Goal: Information Seeking & Learning: Check status

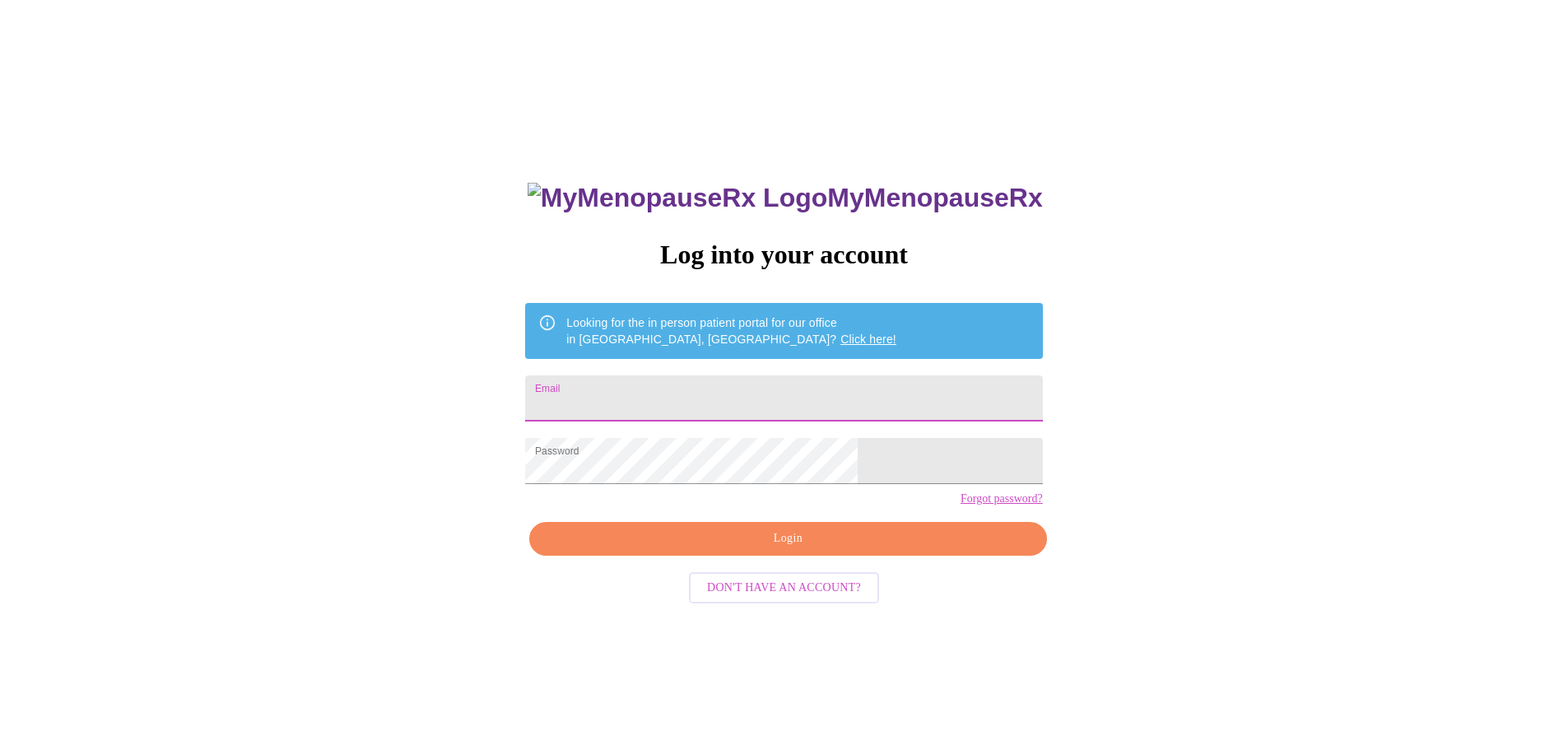
click at [752, 411] on input "Email" at bounding box center [784, 399] width 517 height 46
type input "[EMAIL_ADDRESS][DOMAIN_NAME]"
click at [770, 549] on span "Login" at bounding box center [787, 539] width 479 height 21
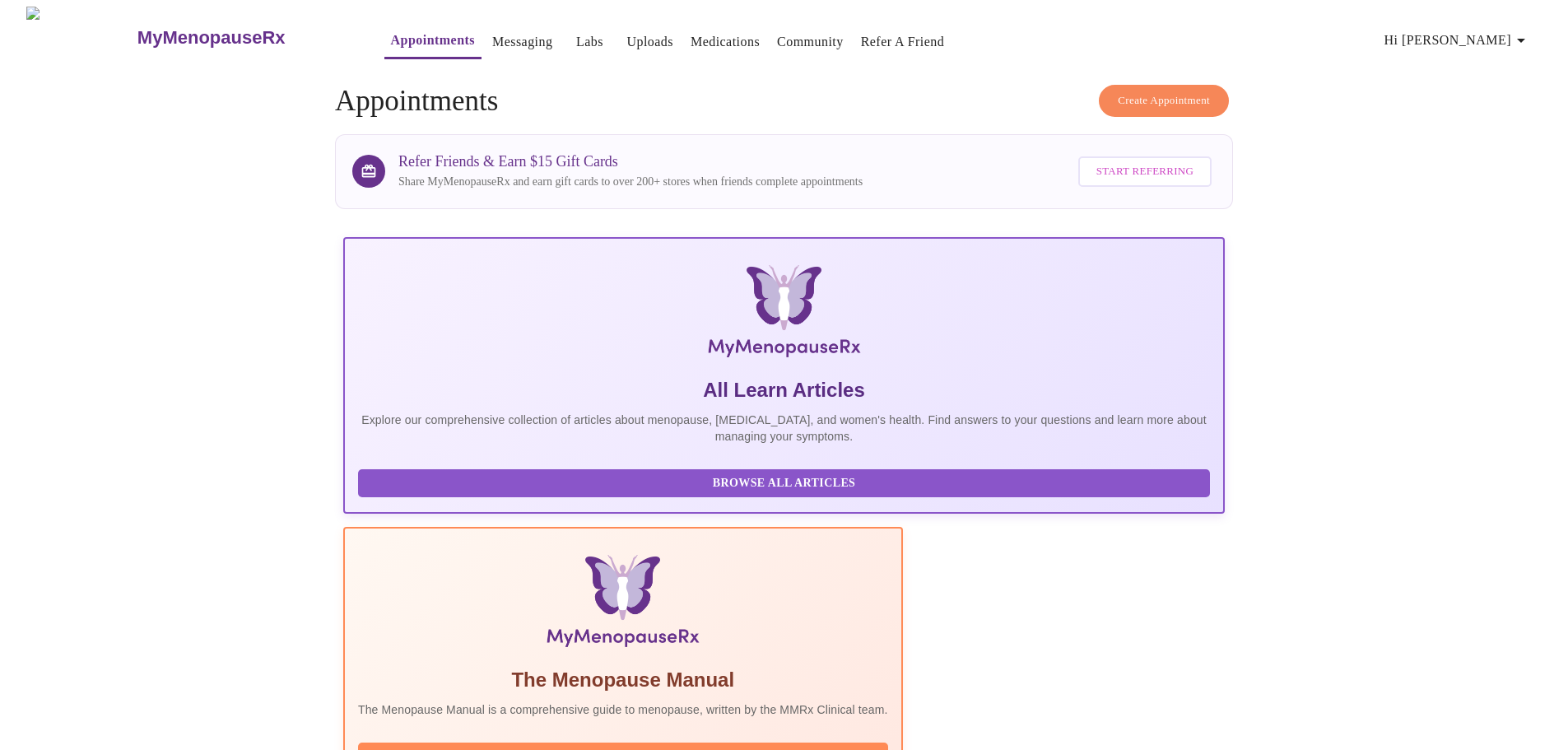
click at [577, 44] on link "Labs" at bounding box center [590, 41] width 27 height 23
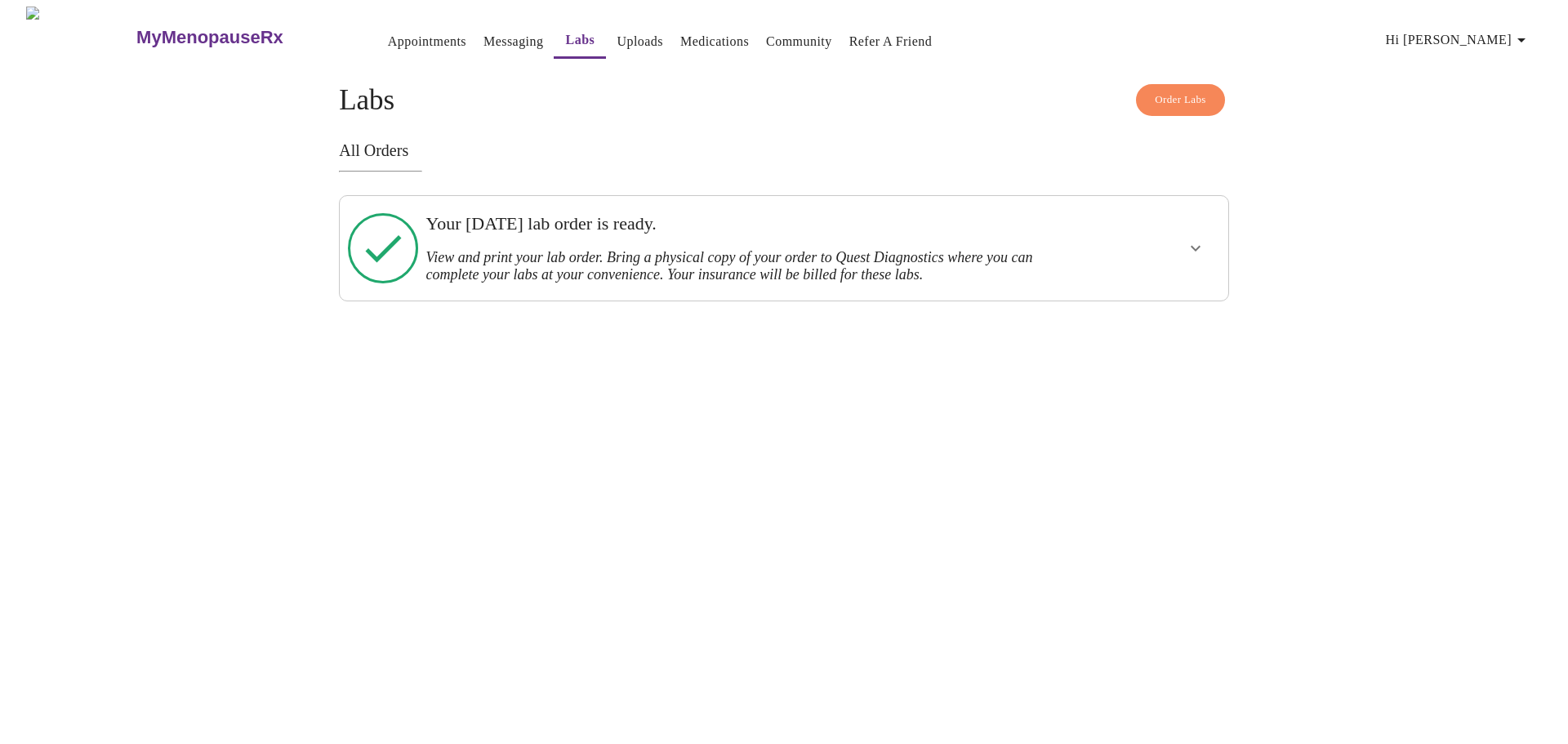
click at [664, 228] on h3 "Your [DATE] lab order is ready." at bounding box center [741, 223] width 631 height 21
click at [1207, 243] on button "show more" at bounding box center [1196, 249] width 40 height 40
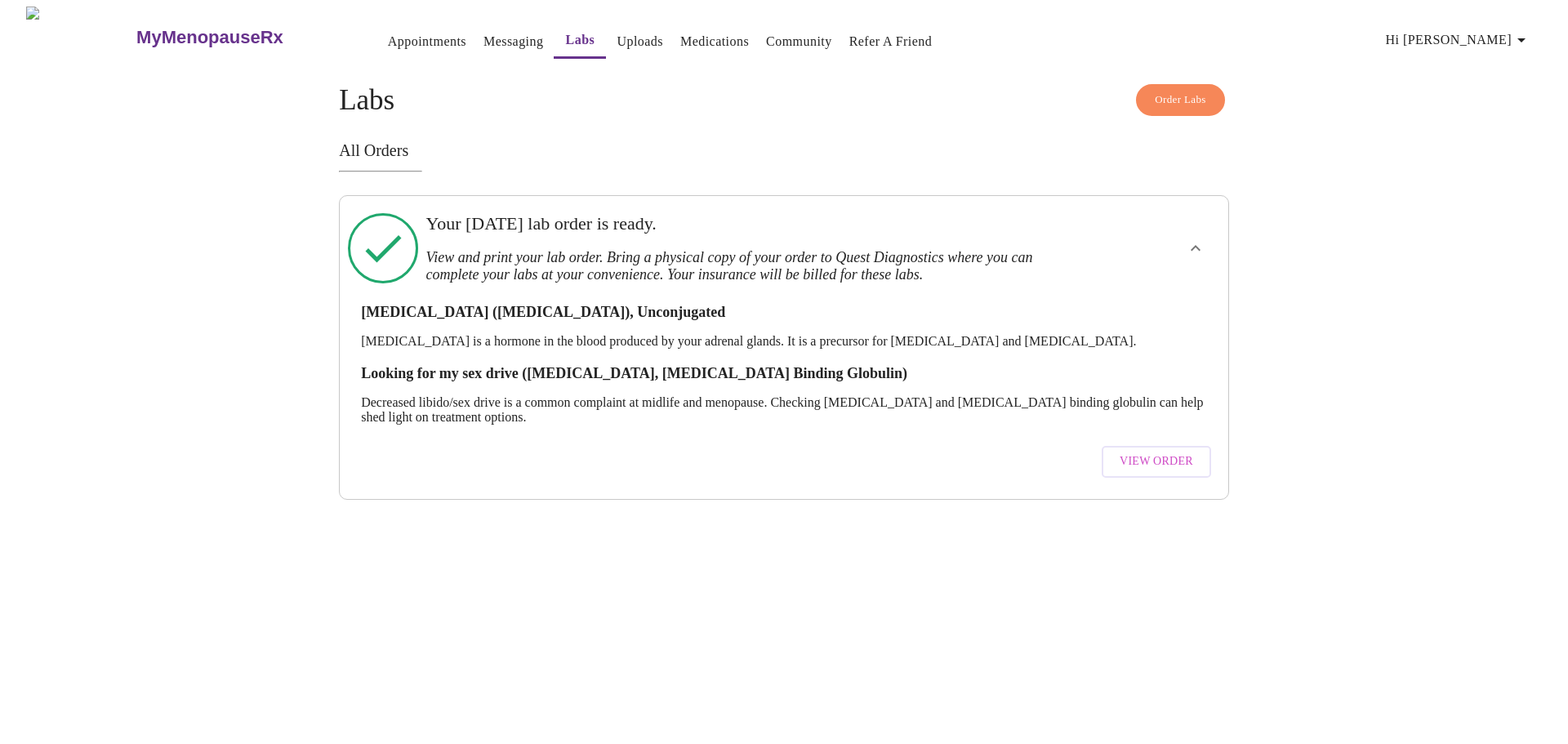
click at [1154, 467] on link "View Order" at bounding box center [1156, 461] width 118 height 49
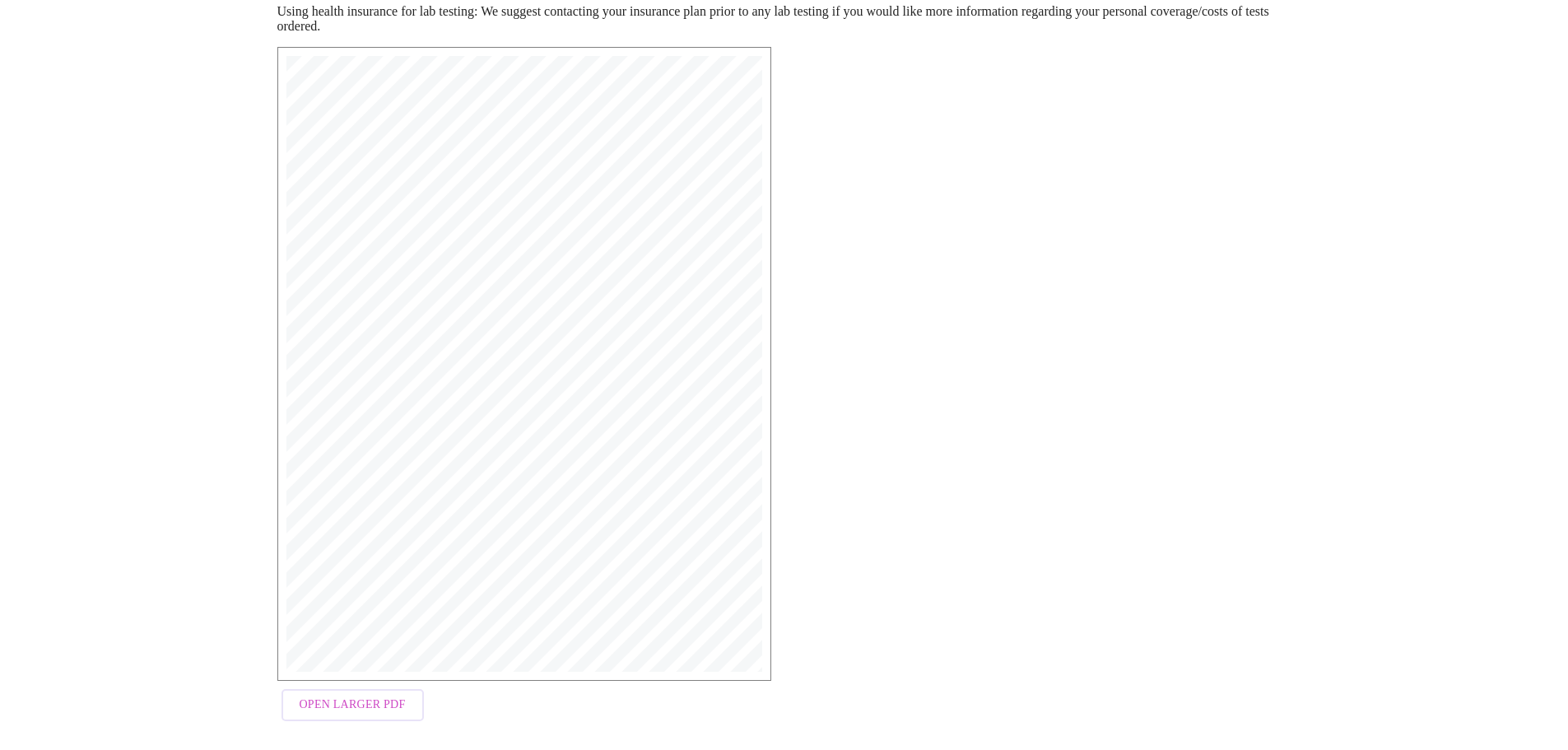
scroll to position [263, 0]
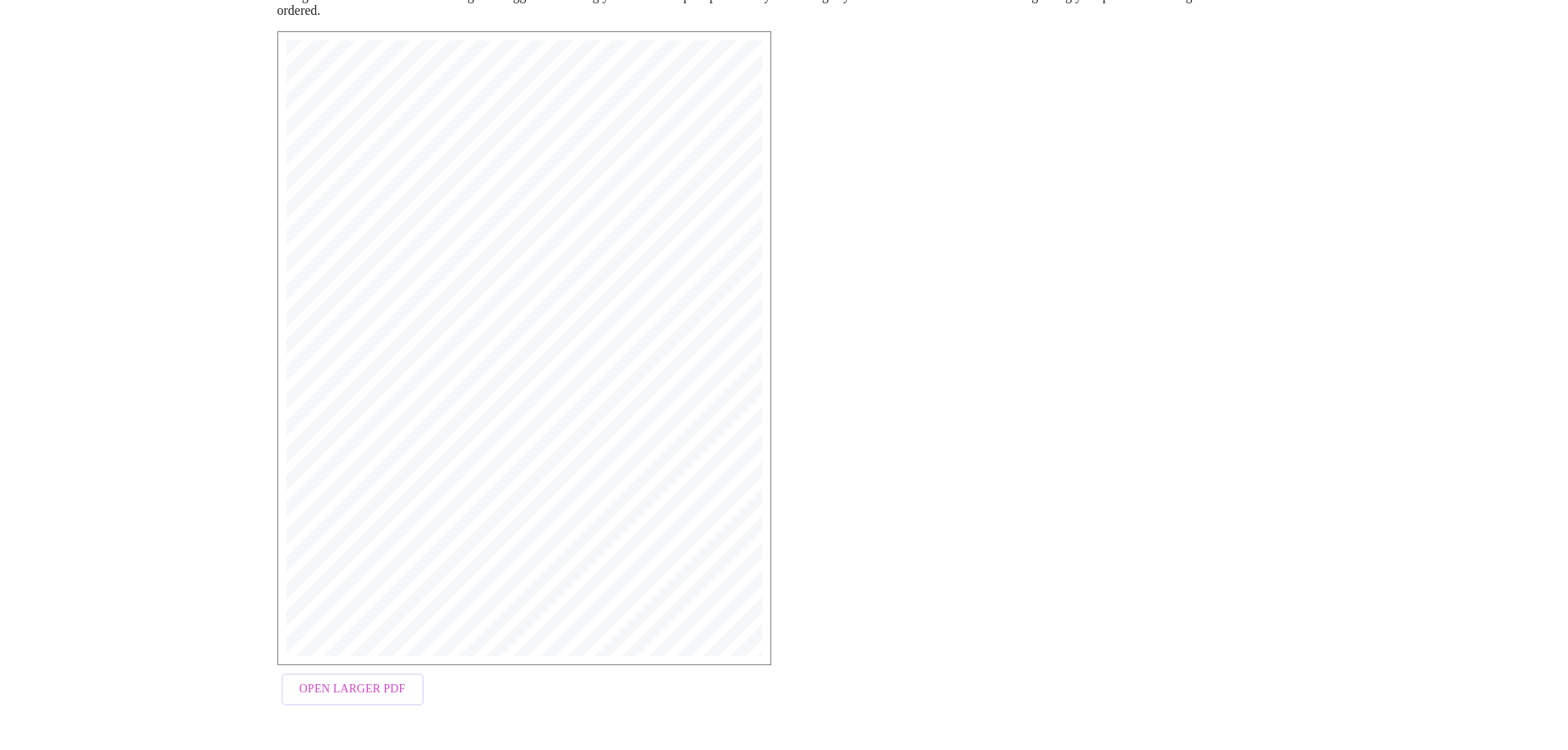
click at [379, 692] on span "Open Larger PDF" at bounding box center [353, 690] width 106 height 21
